Goal: Find specific page/section: Find specific page/section

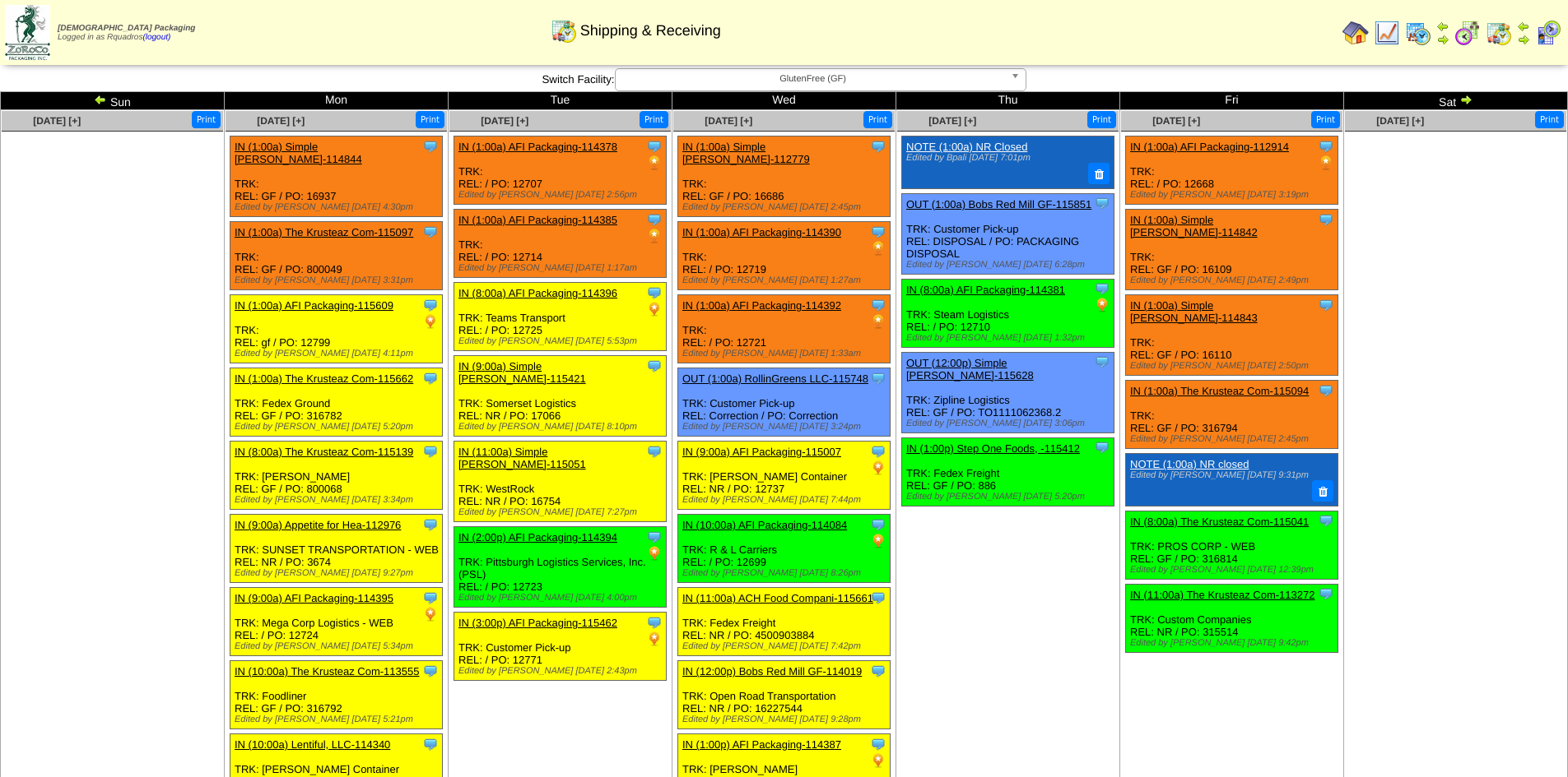
click at [1426, 317] on ul at bounding box center [1455, 254] width 221 height 247
click at [991, 602] on td "Aug 21 [+] Print Clone Item NOTE (1:00a) NR Closed Edited by Bpali 8/8 7:01pm" at bounding box center [1008, 655] width 224 height 1089
click at [1016, 635] on td "Aug 21 [+] Print Clone Item NOTE (1:00a) NR Closed Edited by Bpali 8/8 7:01pm" at bounding box center [1008, 655] width 224 height 1089
